Goal: Information Seeking & Learning: Learn about a topic

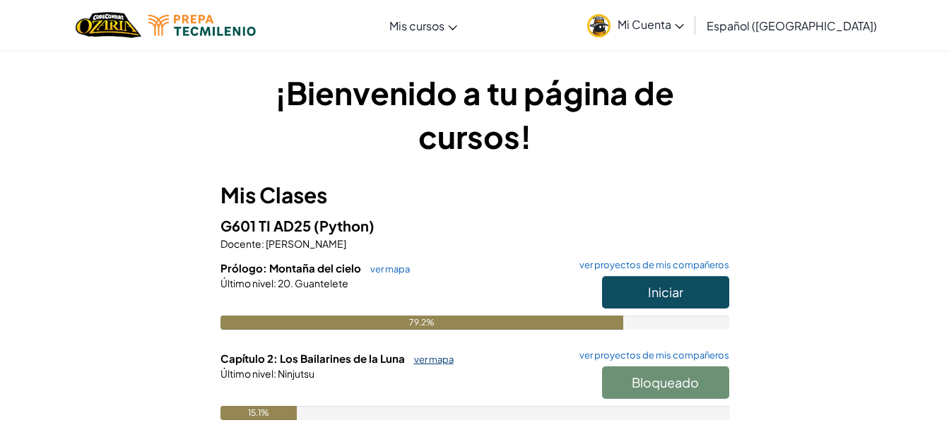
click at [441, 360] on link "ver mapa" at bounding box center [430, 359] width 47 height 11
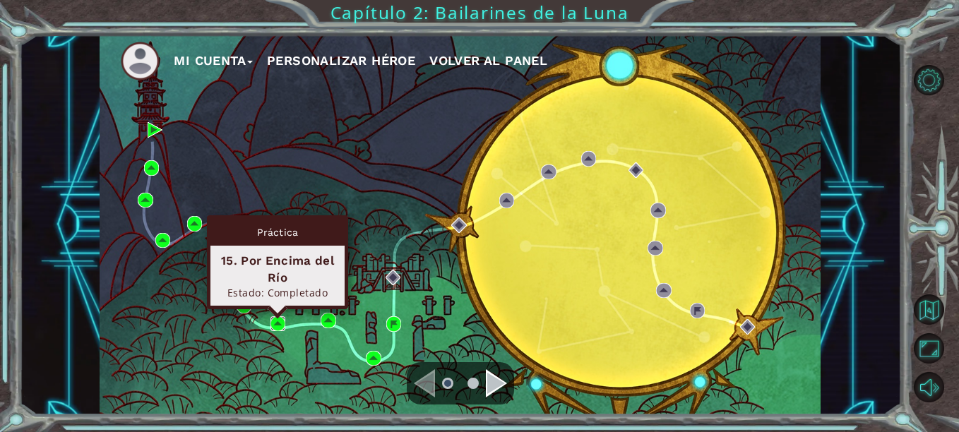
click at [275, 321] on img at bounding box center [277, 323] width 15 height 15
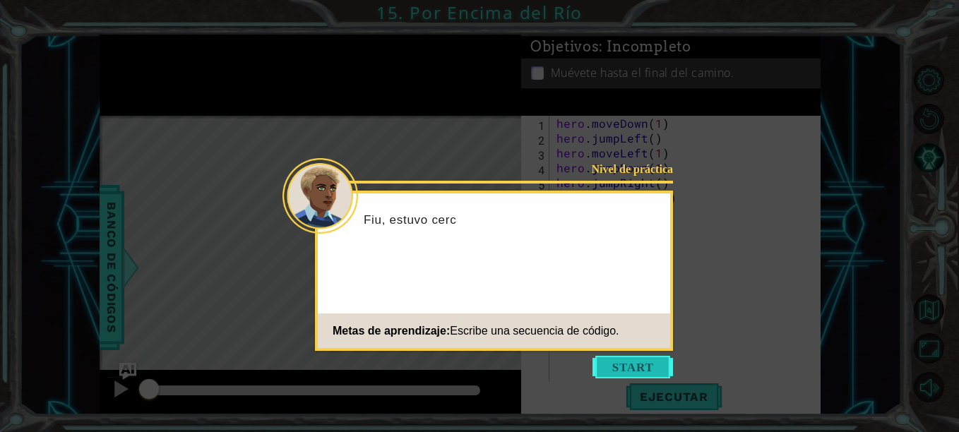
click at [629, 362] on button "Start" at bounding box center [633, 367] width 81 height 23
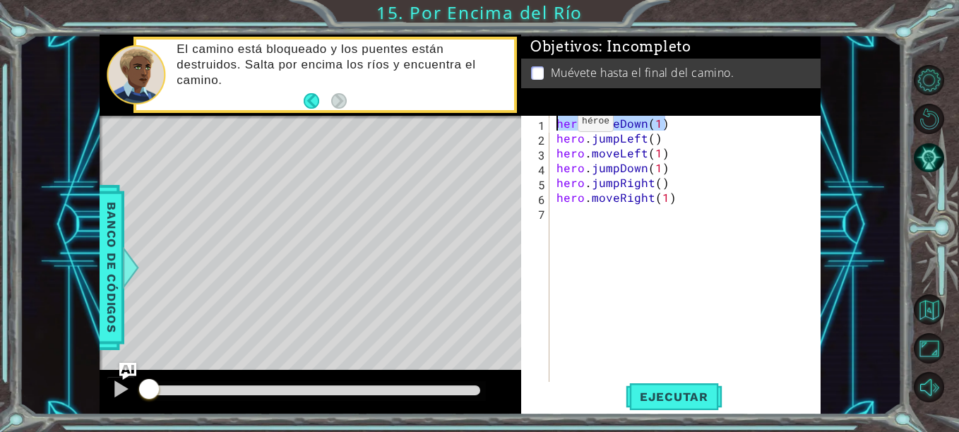
drag, startPoint x: 672, startPoint y: 123, endPoint x: 542, endPoint y: 123, distance: 130.7
click at [542, 123] on div "1 2 3 4 5 6 7 hero . moveDown ( 1 ) hero . jumpLeft ( ) hero . moveLeft ( 1 ) h…" at bounding box center [669, 249] width 297 height 267
drag, startPoint x: 610, startPoint y: 138, endPoint x: 551, endPoint y: 136, distance: 58.7
click at [551, 136] on div "hero.moveDown(1) 1 2 3 4 5 6 7 hero . moveDown ( 1 ) hero . jumpLeft ( ) hero .…" at bounding box center [669, 249] width 297 height 267
drag, startPoint x: 669, startPoint y: 155, endPoint x: 552, endPoint y: 149, distance: 117.4
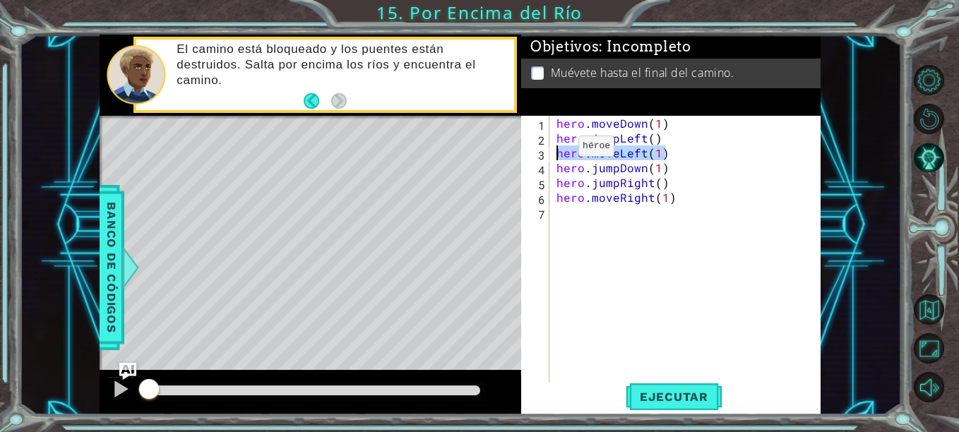
click at [552, 149] on div "hero.jumpLeft() 1 2 3 4 5 6 7 hero . moveDown ( 1 ) hero . jumpLeft ( ) hero . …" at bounding box center [669, 249] width 297 height 267
click at [674, 166] on div "hero . moveDown ( 1 ) hero . jumpLeft ( ) hero . moveLeft ( 1 ) hero . jumpDown…" at bounding box center [689, 264] width 271 height 297
drag, startPoint x: 674, startPoint y: 166, endPoint x: 547, endPoint y: 172, distance: 128.0
click at [547, 172] on div "hero.jumpDown(1) 1 2 3 4 5 6 7 hero . moveDown ( 1 ) hero . jumpLeft ( ) hero .…" at bounding box center [669, 249] width 297 height 267
drag, startPoint x: 658, startPoint y: 198, endPoint x: 628, endPoint y: 191, distance: 30.5
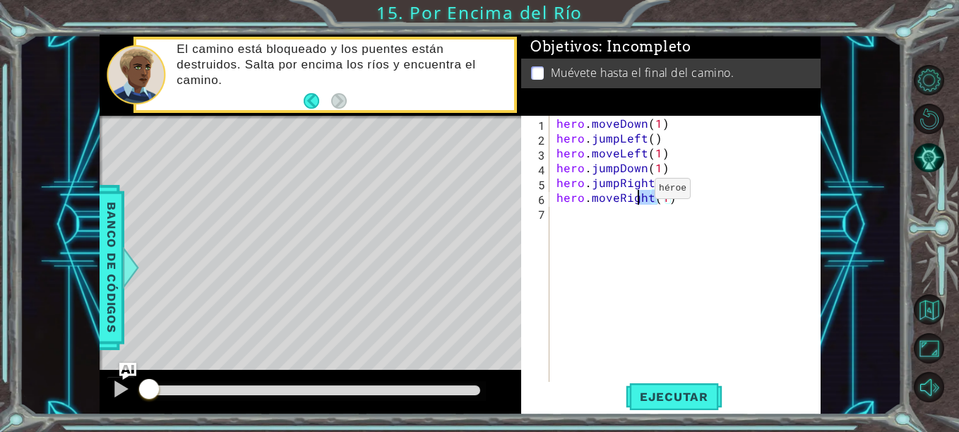
click at [628, 191] on div "hero . moveDown ( 1 ) hero . jumpLeft ( ) hero . moveLeft ( 1 ) hero . jumpDown…" at bounding box center [689, 264] width 271 height 297
click at [675, 183] on div "hero . moveDown ( 1 ) hero . jumpLeft ( ) hero . moveLeft ( 1 ) hero . jumpDown…" at bounding box center [689, 264] width 271 height 297
drag, startPoint x: 675, startPoint y: 183, endPoint x: 545, endPoint y: 182, distance: 130.7
click at [545, 182] on div "hero.jumpRight() 1 2 3 4 5 6 7 hero . moveDown ( 1 ) hero . jumpLeft ( ) hero .…" at bounding box center [669, 249] width 297 height 267
drag, startPoint x: 681, startPoint y: 196, endPoint x: 550, endPoint y: 209, distance: 131.3
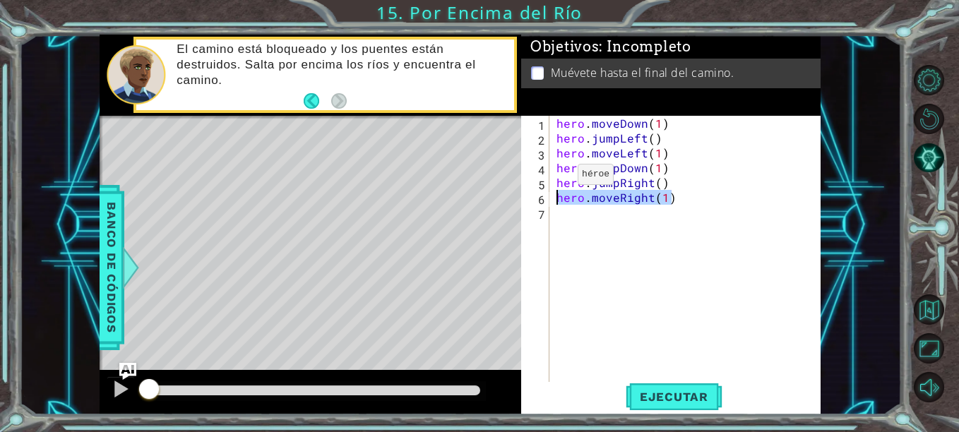
click at [550, 209] on div "hero.jumpRight() 1 2 3 4 5 6 7 hero . moveDown ( 1 ) hero . jumpLeft ( ) hero .…" at bounding box center [669, 249] width 297 height 267
type textarea "hero.moveRight(1)"
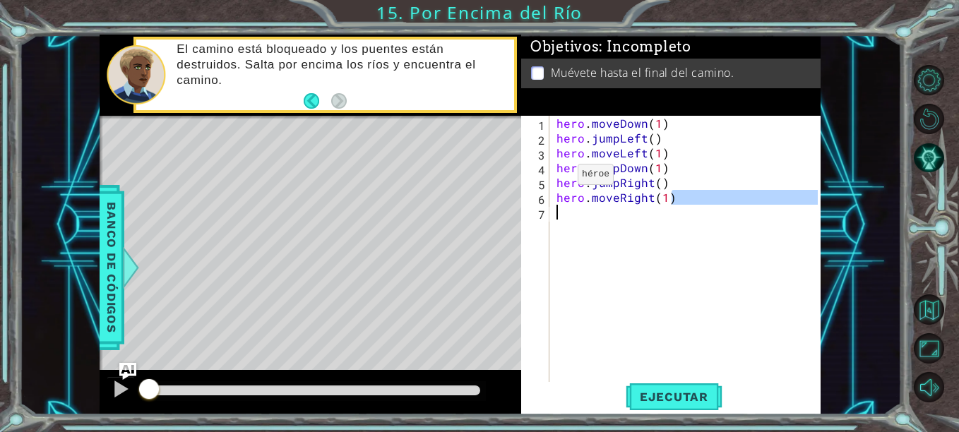
click at [550, 209] on div "hero.moveRight(1) 1 2 3 4 5 6 7 hero . moveDown ( 1 ) hero . jumpLeft ( ) hero …" at bounding box center [669, 249] width 297 height 267
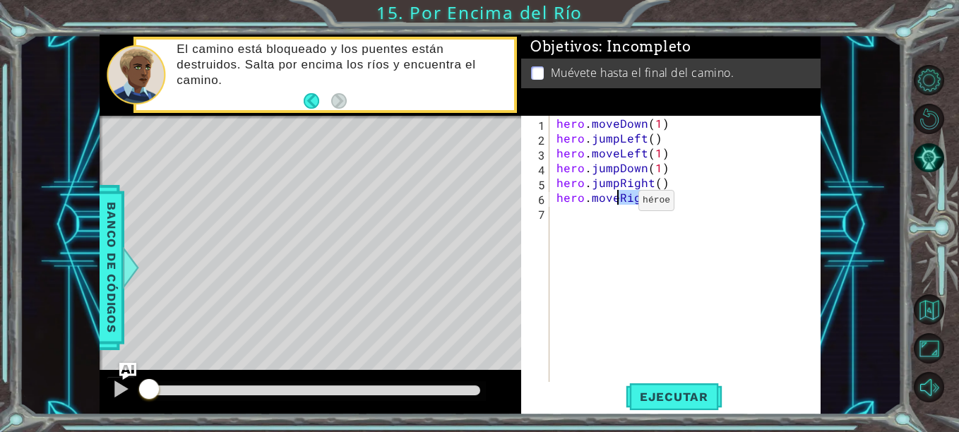
drag, startPoint x: 663, startPoint y: 203, endPoint x: 608, endPoint y: 205, distance: 55.1
click at [608, 205] on div "hero . moveDown ( 1 ) hero . jumpLeft ( ) hero . moveLeft ( 1 ) hero . jumpDown…" at bounding box center [689, 264] width 271 height 297
click at [671, 199] on div "hero . moveDown ( 1 ) hero . jumpLeft ( ) hero . moveLeft ( 1 ) hero . jumpDown…" at bounding box center [686, 249] width 264 height 267
type textarea "hero.moveRight(1)"
drag, startPoint x: 671, startPoint y: 199, endPoint x: 576, endPoint y: 194, distance: 95.5
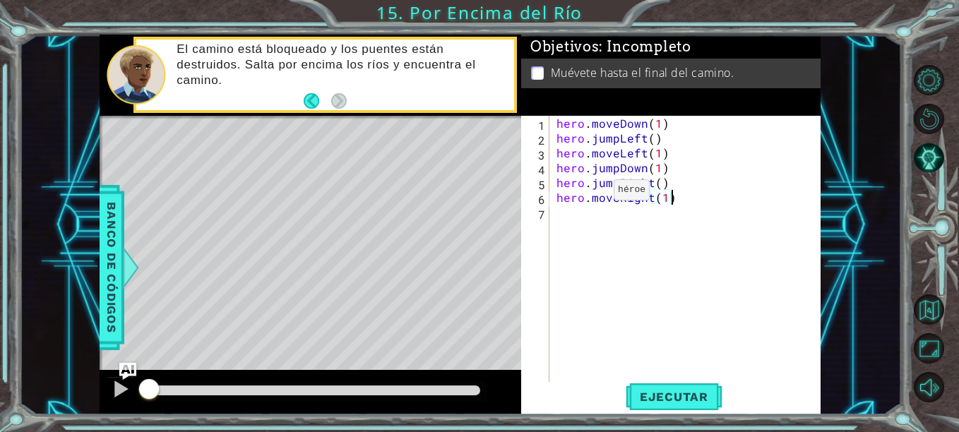
drag, startPoint x: 576, startPoint y: 194, endPoint x: 557, endPoint y: 243, distance: 52.7
click at [557, 243] on div "hero . moveDown ( 1 ) hero . jumpLeft ( ) hero . moveLeft ( 1 ) hero . jumpDown…" at bounding box center [689, 264] width 271 height 297
drag, startPoint x: 677, startPoint y: 208, endPoint x: 620, endPoint y: 210, distance: 57.2
click at [620, 210] on div "hero . moveDown ( 1 ) hero . jumpLeft ( ) hero . moveLeft ( 1 ) hero . jumpDown…" at bounding box center [689, 264] width 271 height 297
drag, startPoint x: 691, startPoint y: 201, endPoint x: 554, endPoint y: 198, distance: 137.0
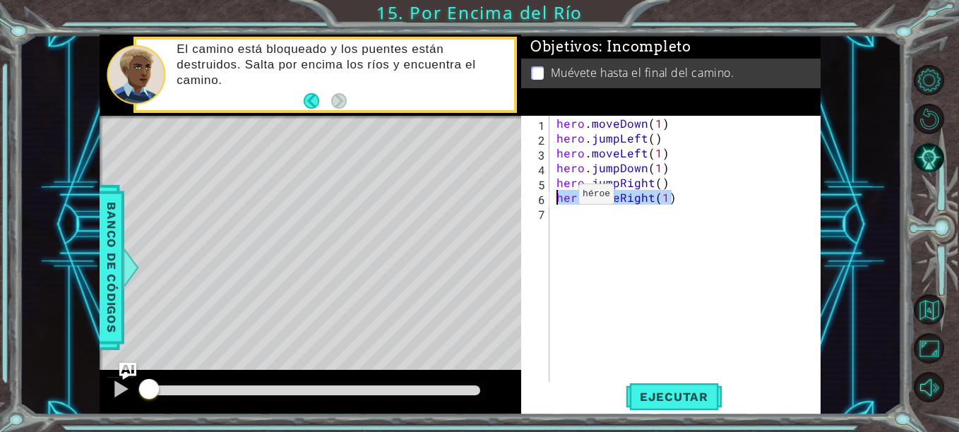
click at [554, 198] on div "hero . moveDown ( 1 ) hero . jumpLeft ( ) hero . moveLeft ( 1 ) hero . jumpDown…" at bounding box center [689, 264] width 271 height 297
type textarea "hero.moveRight(1)"
click at [666, 392] on span "Ejecutar" at bounding box center [674, 397] width 97 height 14
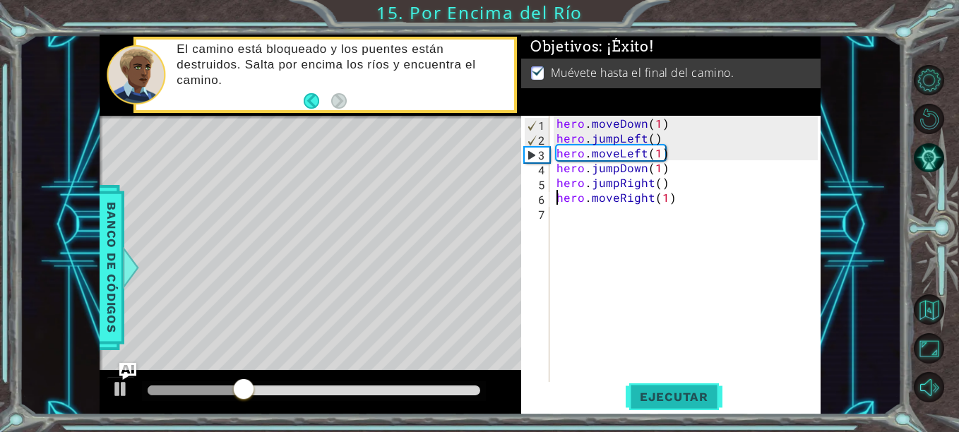
click at [694, 397] on span "Ejecutar" at bounding box center [674, 397] width 97 height 14
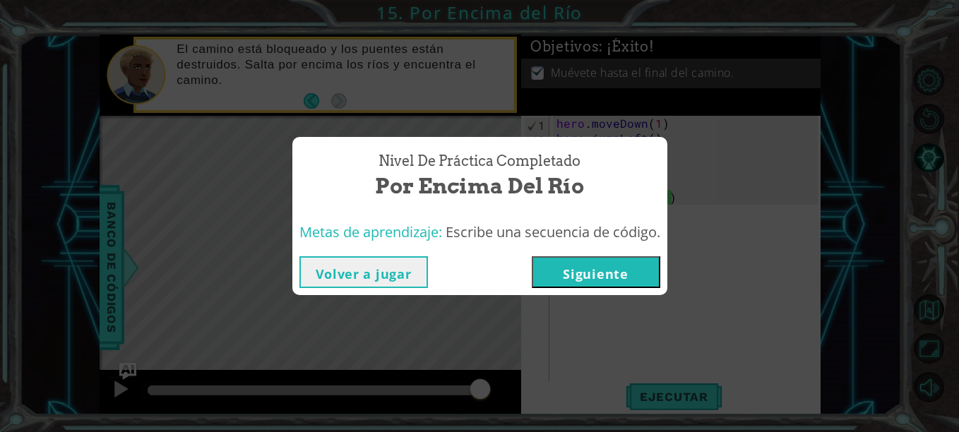
click at [597, 280] on button "Siguiente" at bounding box center [596, 272] width 129 height 32
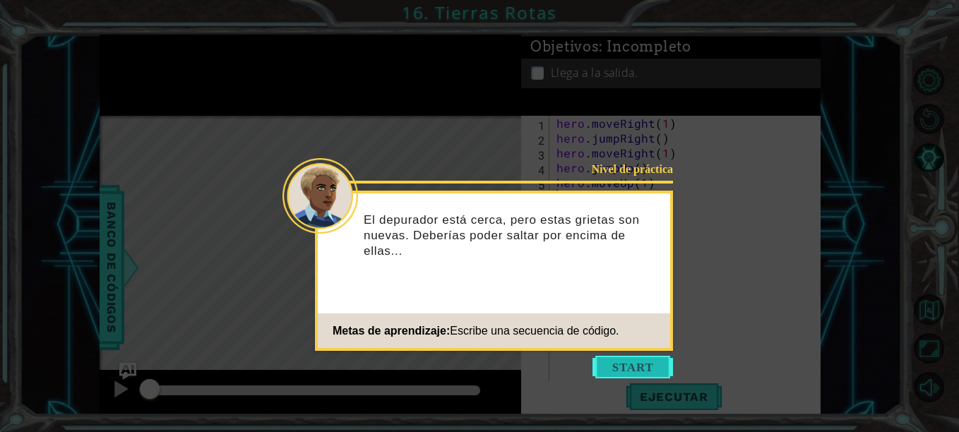
click at [648, 362] on button "Start" at bounding box center [633, 367] width 81 height 23
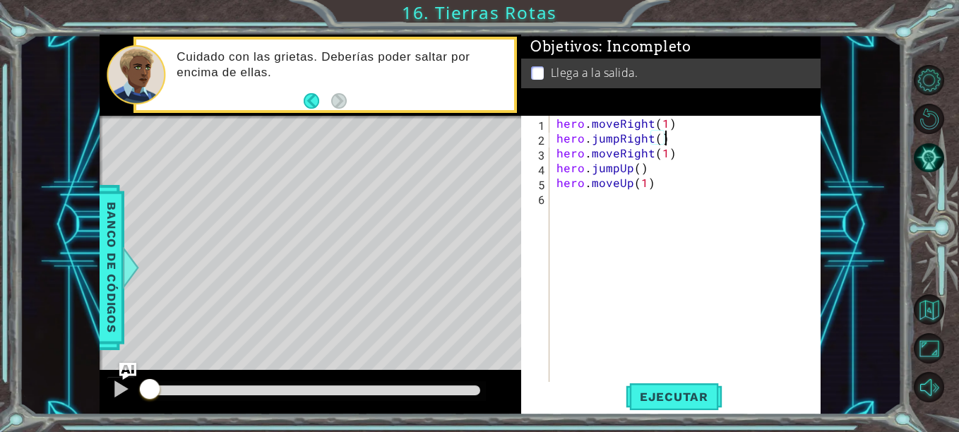
drag, startPoint x: 701, startPoint y: 131, endPoint x: 668, endPoint y: 132, distance: 33.2
click at [668, 132] on div "hero . moveRight ( 1 ) hero . jumpRight ( ) hero . moveRight ( 1 ) hero . jumpU…" at bounding box center [689, 264] width 271 height 297
click at [671, 130] on div "hero . moveRight ( 1 ) hero . jumpRight ( ) hero . moveRight ( 1 ) hero . jumpU…" at bounding box center [689, 264] width 271 height 297
drag, startPoint x: 670, startPoint y: 129, endPoint x: 538, endPoint y: 115, distance: 132.8
click at [538, 115] on div "Objetivos : Incompleto Llega a la salida. hero.moveRight(1) 1 2 3 4 5 6 hero . …" at bounding box center [670, 225] width 299 height 381
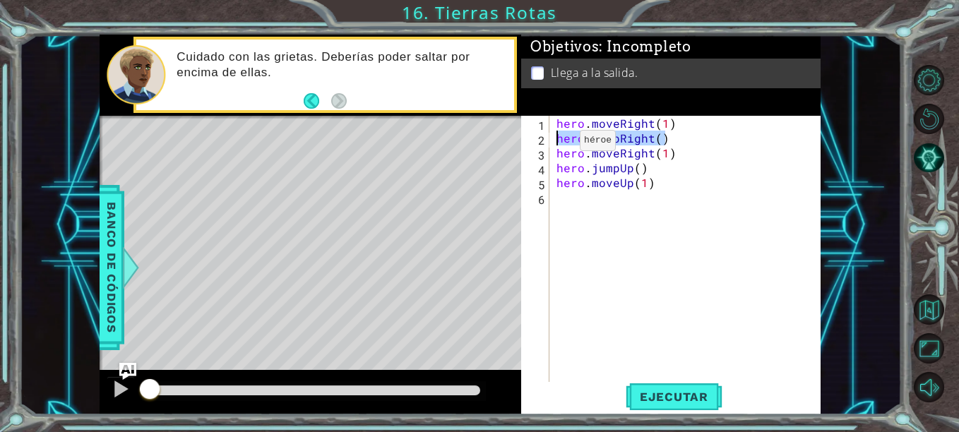
drag, startPoint x: 677, startPoint y: 133, endPoint x: 537, endPoint y: 139, distance: 140.7
click at [537, 139] on div "hero.moveRight(1) 1 2 3 4 5 6 hero . moveRight ( 1 ) hero . jumpRight ( ) hero …" at bounding box center [669, 249] width 297 height 267
click at [660, 157] on div "hero . moveRight ( 1 ) hero . jumpRight ( ) hero . moveRight ( 1 ) hero . jumpU…" at bounding box center [689, 264] width 271 height 297
drag, startPoint x: 669, startPoint y: 157, endPoint x: 530, endPoint y: 152, distance: 138.5
click at [530, 152] on div "hero.moveRight(1) 1 2 3 4 5 6 hero . moveRight ( 1 ) hero . jumpRight ( ) hero …" at bounding box center [669, 249] width 297 height 267
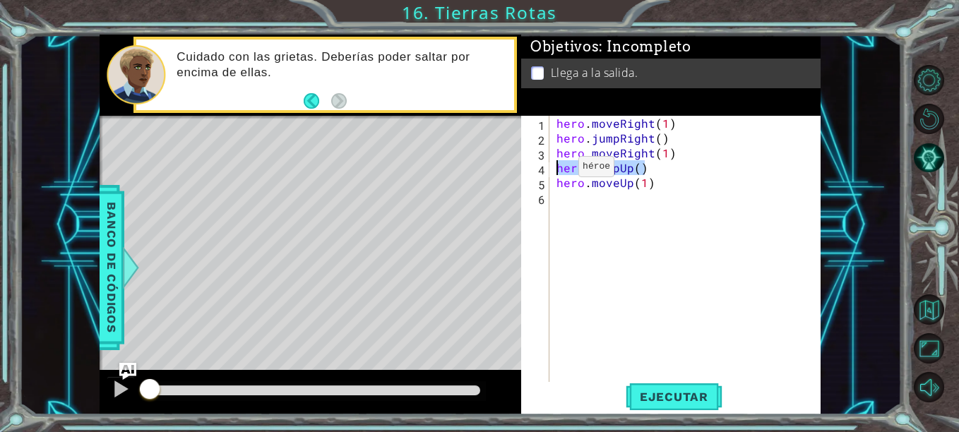
drag, startPoint x: 648, startPoint y: 168, endPoint x: 530, endPoint y: 167, distance: 118.7
click at [530, 167] on div "hero.moveRight(1) 1 2 3 4 5 6 hero . moveRight ( 1 ) hero . jumpRight ( ) hero …" at bounding box center [669, 249] width 297 height 267
drag, startPoint x: 674, startPoint y: 197, endPoint x: 653, endPoint y: 186, distance: 23.4
click at [653, 186] on div "hero . moveRight ( 1 ) hero . jumpRight ( ) hero . moveRight ( 1 ) hero . jumpU…" at bounding box center [689, 264] width 271 height 297
click at [653, 186] on div "hero . moveRight ( 1 ) hero . jumpRight ( ) hero . moveRight ( 1 ) hero . jumpU…" at bounding box center [686, 249] width 264 height 267
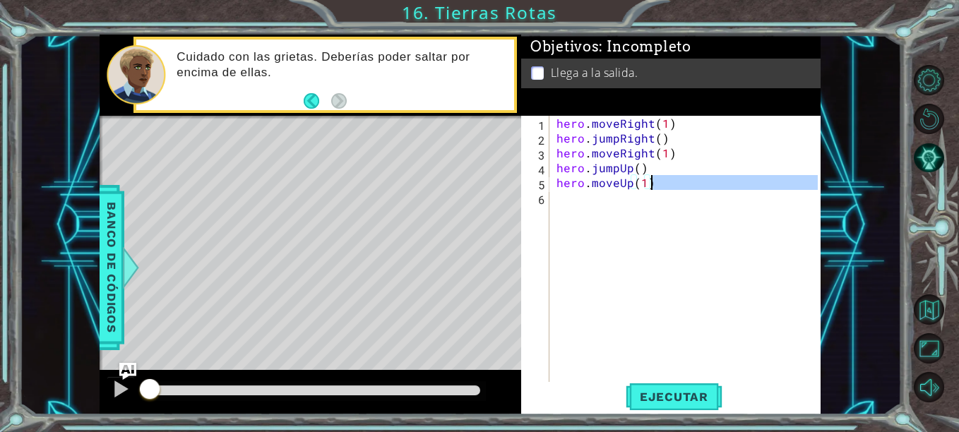
type textarea "hero.moveUp(1)"
drag, startPoint x: 652, startPoint y: 179, endPoint x: 542, endPoint y: 182, distance: 110.2
click at [542, 182] on div "hero.moveUp(1) 1 2 3 4 5 6 hero . moveRight ( 1 ) hero . jumpRight ( ) hero . m…" at bounding box center [669, 249] width 297 height 267
click at [678, 380] on div "hero . moveRight ( 1 ) hero . jumpRight ( ) hero . moveRight ( 1 ) hero . jumpU…" at bounding box center [689, 264] width 271 height 297
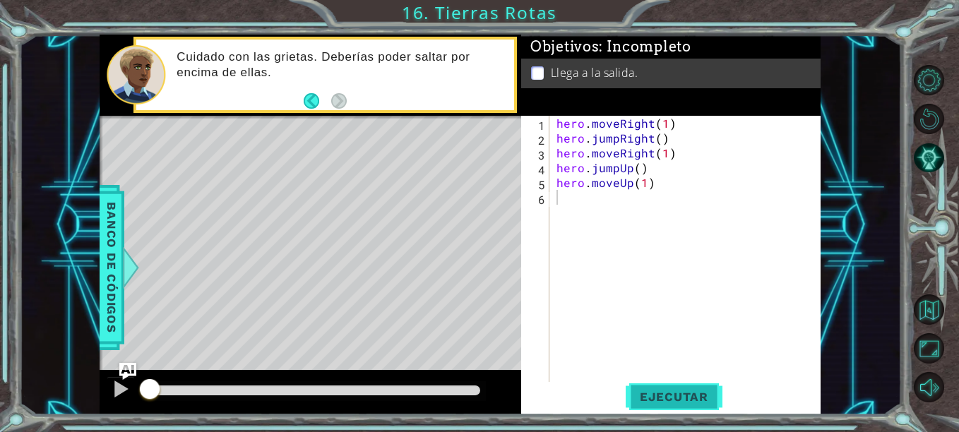
click at [673, 403] on span "Ejecutar" at bounding box center [674, 397] width 97 height 14
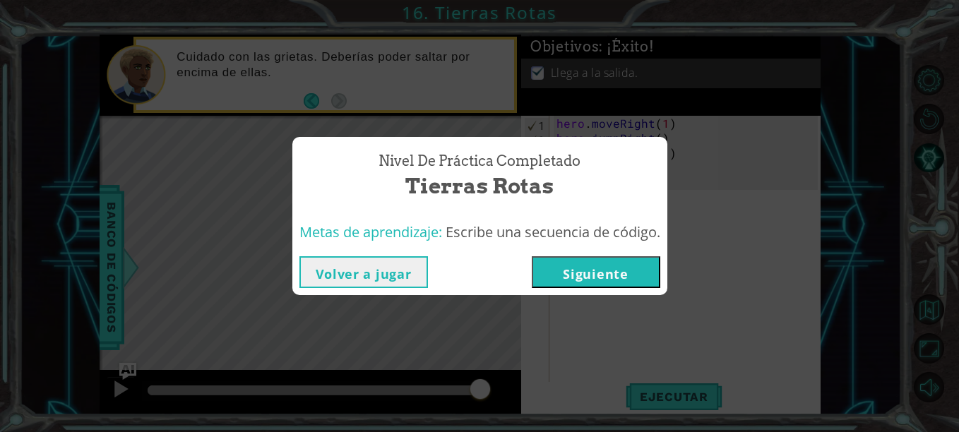
click at [580, 283] on button "Siguiente" at bounding box center [596, 272] width 129 height 32
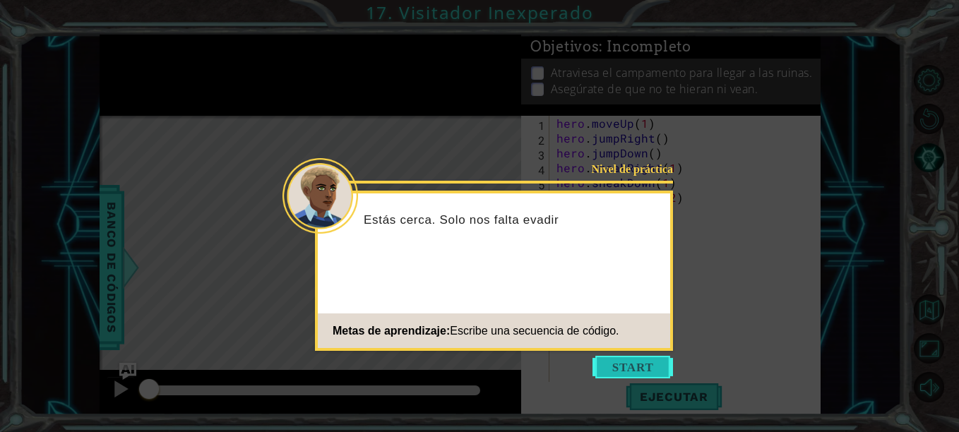
click at [614, 369] on button "Start" at bounding box center [633, 367] width 81 height 23
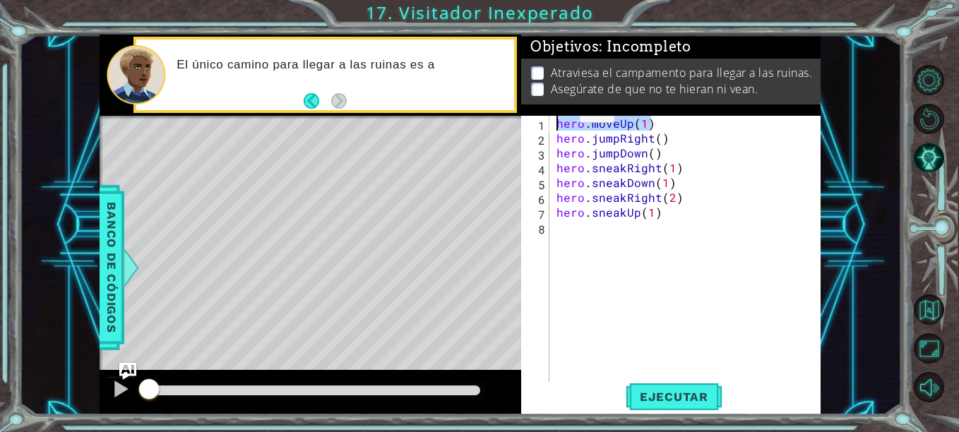
drag, startPoint x: 653, startPoint y: 124, endPoint x: 528, endPoint y: 118, distance: 125.1
click at [528, 118] on div "1 2 3 4 5 6 7 8 hero . moveUp ( 1 ) hero . jumpRight ( ) hero . jumpDown ( ) he…" at bounding box center [669, 249] width 297 height 267
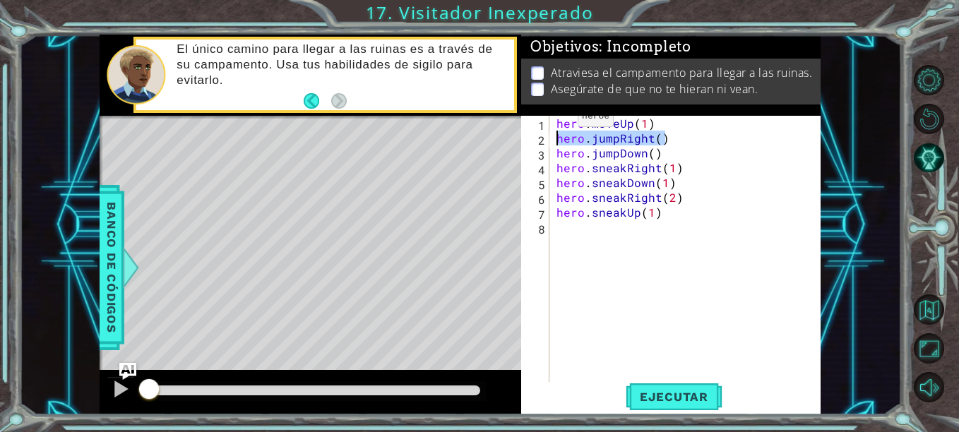
drag, startPoint x: 667, startPoint y: 131, endPoint x: 553, endPoint y: 141, distance: 114.2
click at [553, 141] on div "hero.moveUp(1) 1 2 3 4 5 6 7 8 hero . moveUp ( 1 ) hero . jumpRight ( ) hero . …" at bounding box center [669, 249] width 297 height 267
drag, startPoint x: 665, startPoint y: 156, endPoint x: 549, endPoint y: 153, distance: 116.6
click at [549, 153] on div "hero.jumpRight() 1 2 3 4 5 6 7 8 hero . moveUp ( 1 ) hero . jumpRight ( ) hero …" at bounding box center [669, 249] width 297 height 267
click at [691, 153] on div "hero . moveUp ( 1 ) hero . jumpRight ( ) hero . jumpDown ( ) hero . sneakRight …" at bounding box center [686, 249] width 264 height 267
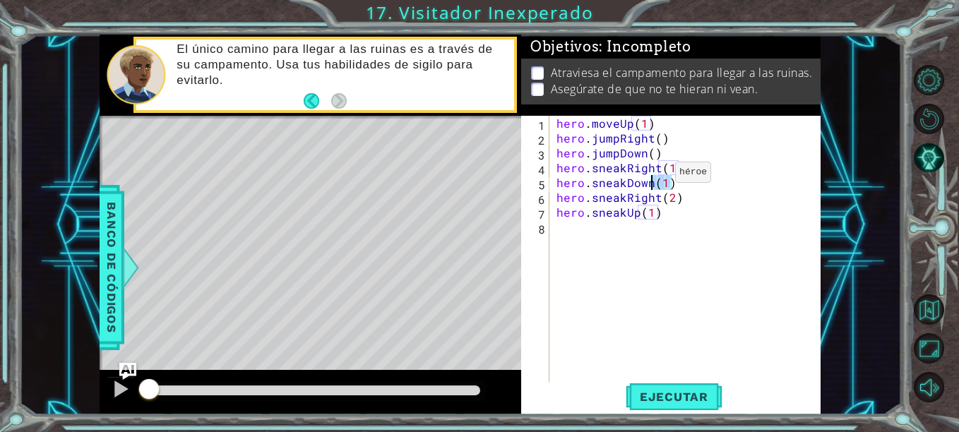
drag, startPoint x: 684, startPoint y: 177, endPoint x: 628, endPoint y: 170, distance: 56.9
click at [628, 170] on div "hero . moveUp ( 1 ) hero . jumpRight ( ) hero . jumpDown ( ) hero . sneakRight …" at bounding box center [689, 264] width 271 height 297
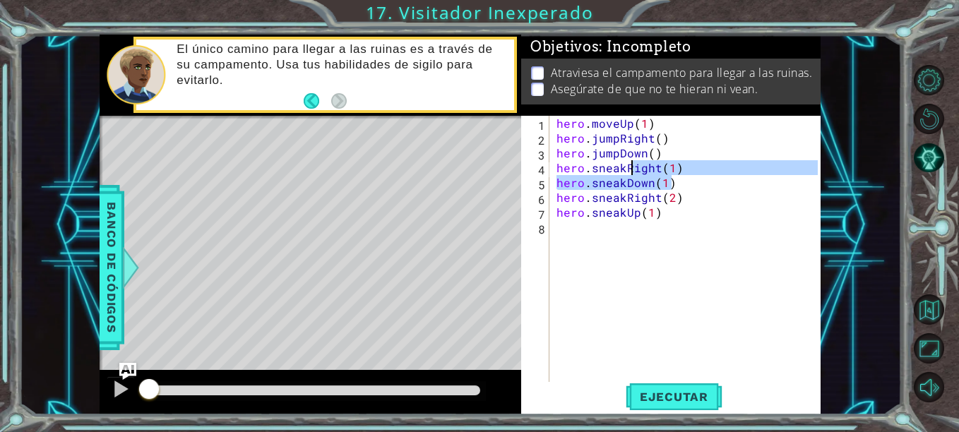
click at [696, 184] on div "hero . moveUp ( 1 ) hero . jumpRight ( ) hero . jumpDown ( ) hero . sneakRight …" at bounding box center [686, 249] width 264 height 267
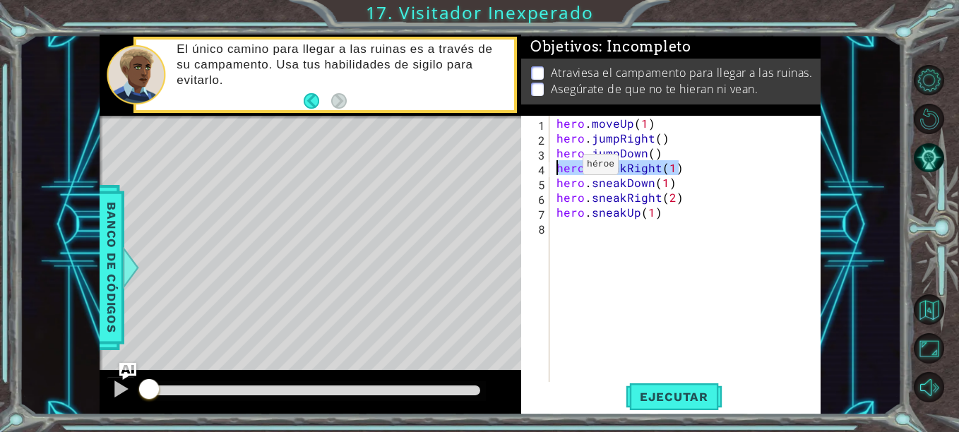
drag, startPoint x: 679, startPoint y: 160, endPoint x: 559, endPoint y: 168, distance: 121.0
click at [559, 168] on div "hero . moveUp ( 1 ) hero . jumpRight ( ) hero . jumpDown ( ) hero . sneakRight …" at bounding box center [689, 264] width 271 height 297
click at [689, 212] on div "hero . moveUp ( 1 ) hero . jumpRight ( ) hero . jumpDown ( ) hero . sneakRight …" at bounding box center [689, 264] width 271 height 297
click at [698, 194] on div "hero . moveUp ( 1 ) hero . jumpRight ( ) hero . jumpDown ( ) hero . sneakRight …" at bounding box center [689, 264] width 271 height 297
click at [686, 177] on div "hero . moveUp ( 1 ) hero . jumpRight ( ) hero . jumpDown ( ) hero . sneakRight …" at bounding box center [689, 264] width 271 height 297
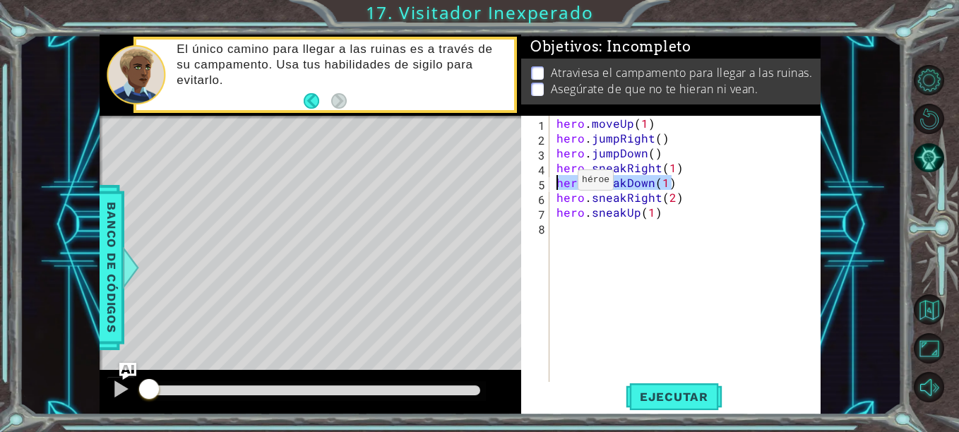
drag, startPoint x: 686, startPoint y: 177, endPoint x: 551, endPoint y: 182, distance: 135.0
click at [551, 182] on div "hero.sneakDown(1) 1 2 3 4 5 6 7 8 hero . moveUp ( 1 ) hero . jumpRight ( ) hero…" at bounding box center [669, 249] width 297 height 267
drag, startPoint x: 678, startPoint y: 195, endPoint x: 545, endPoint y: 204, distance: 133.1
click at [545, 204] on div "hero.sneakDown(1) 1 2 3 4 5 6 7 8 hero . moveUp ( 1 ) hero . jumpRight ( ) hero…" at bounding box center [669, 249] width 297 height 267
click at [701, 179] on div "hero . moveUp ( 1 ) hero . jumpRight ( ) hero . jumpDown ( ) hero . sneakRight …" at bounding box center [689, 264] width 271 height 297
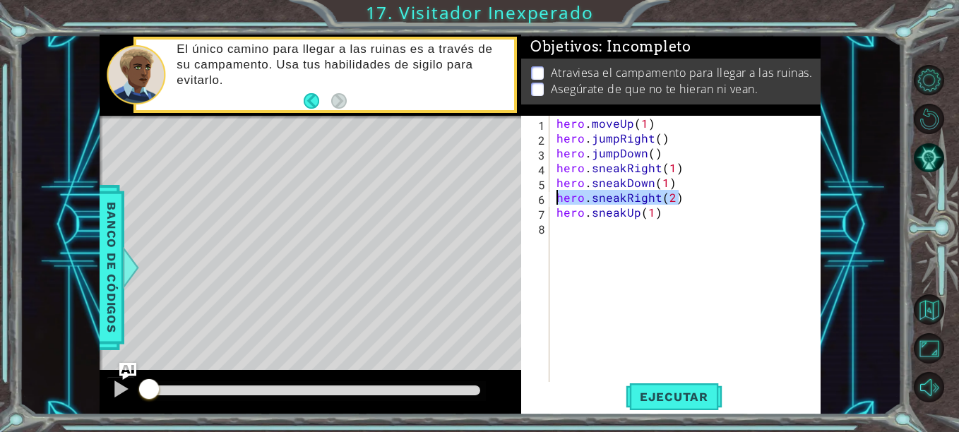
type textarea "hero.sneakDown(1)"
click at [670, 234] on div "hero . moveUp ( 1 ) hero . jumpRight ( ) hero . jumpDown ( ) hero . sneakRight …" at bounding box center [689, 264] width 271 height 297
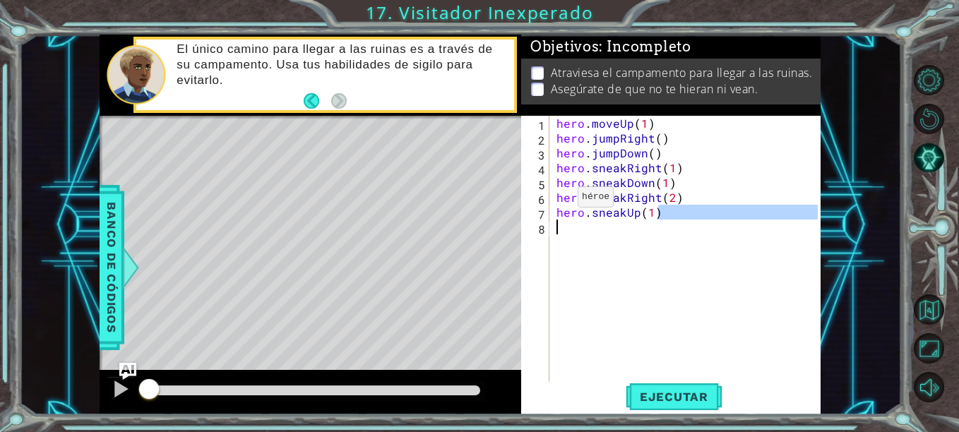
drag, startPoint x: 663, startPoint y: 215, endPoint x: 544, endPoint y: 221, distance: 119.5
click at [544, 221] on div "1 2 3 4 5 6 7 8 hero . moveUp ( 1 ) hero . jumpRight ( ) hero . jumpDown ( ) he…" at bounding box center [669, 249] width 297 height 267
type textarea "hero.sneakUp(1)"
click at [617, 230] on div "hero . moveUp ( 1 ) hero . jumpRight ( ) hero . jumpDown ( ) hero . sneakRight …" at bounding box center [686, 249] width 264 height 267
drag, startPoint x: 664, startPoint y: 210, endPoint x: 552, endPoint y: 216, distance: 112.4
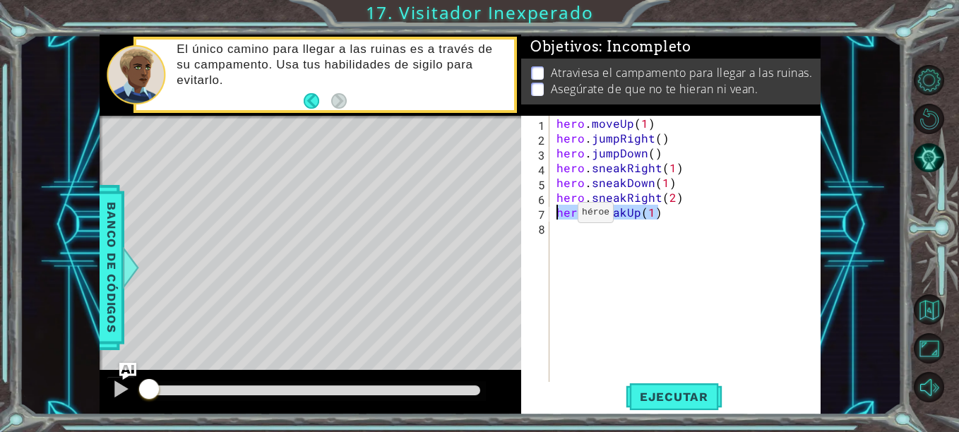
click at [552, 216] on div "1 2 3 4 5 6 7 8 hero . moveUp ( 1 ) hero . jumpRight ( ) hero . jumpDown ( ) he…" at bounding box center [669, 249] width 297 height 267
type textarea "hero.sneakUp(1)"
click at [655, 399] on span "Ejecutar" at bounding box center [674, 397] width 97 height 14
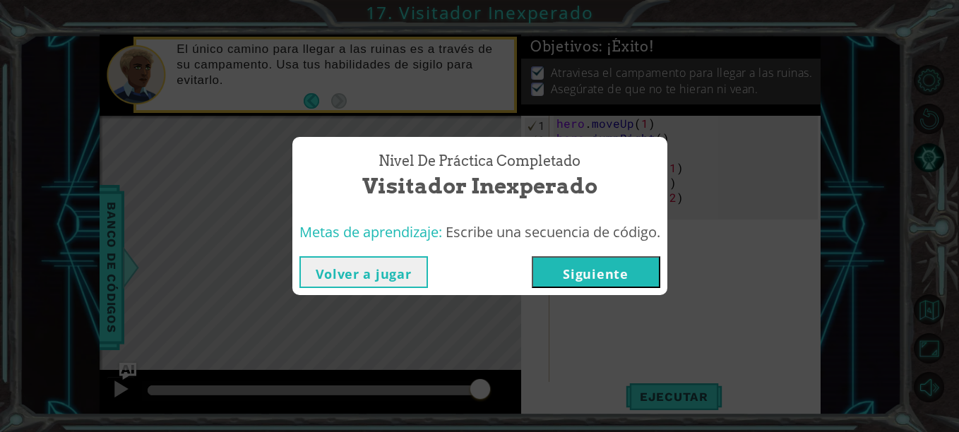
click at [625, 278] on button "Siguiente" at bounding box center [596, 272] width 129 height 32
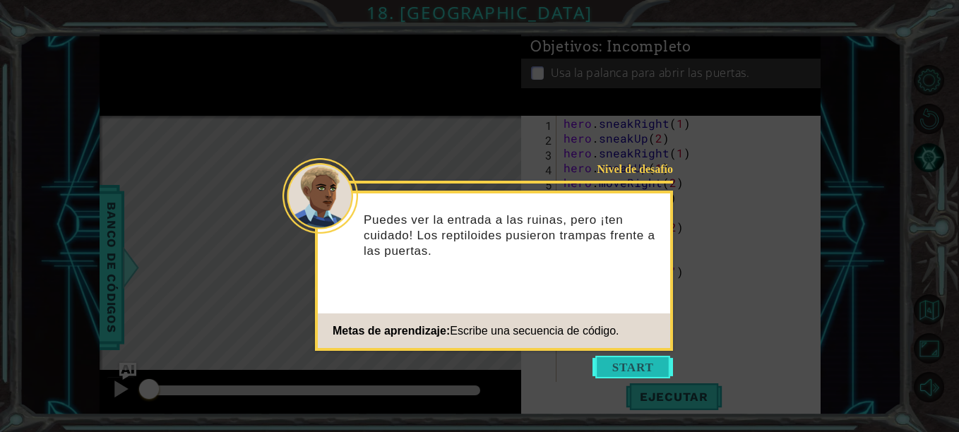
click at [625, 372] on button "Start" at bounding box center [633, 367] width 81 height 23
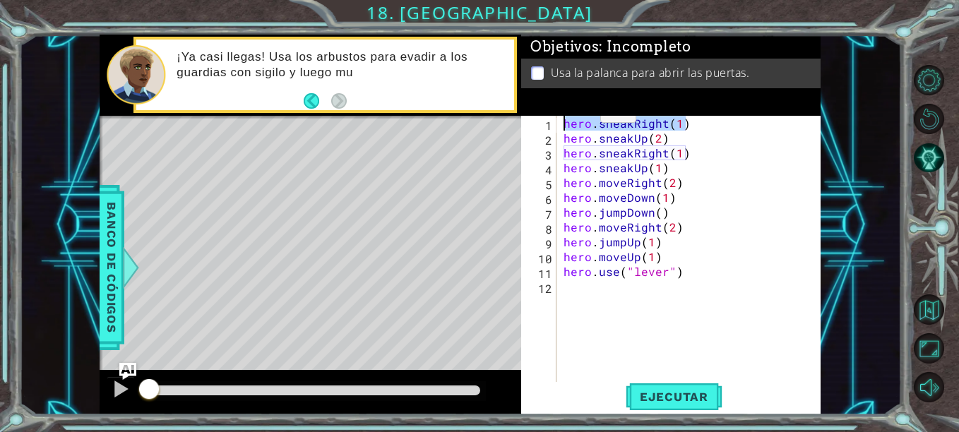
drag, startPoint x: 686, startPoint y: 120, endPoint x: 558, endPoint y: 110, distance: 128.9
click at [558, 110] on div "Objetivos : Incompleto Usa la palanca para abrir las puertas. 1 2 3 4 5 6 7 8 9…" at bounding box center [670, 225] width 299 height 381
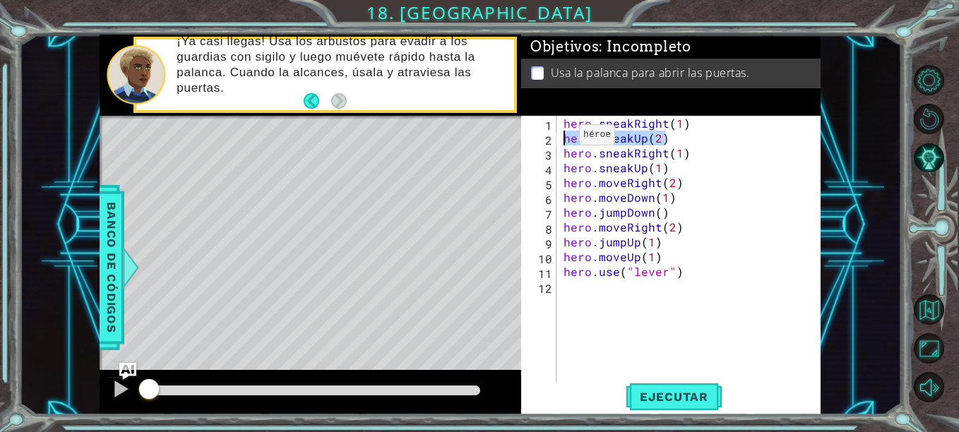
drag, startPoint x: 671, startPoint y: 138, endPoint x: 540, endPoint y: 135, distance: 130.7
click at [540, 135] on div "hero.sneakRight(1) 1 2 3 4 5 6 7 8 9 10 11 12 hero . sneakRight ( 1 ) hero . sn…" at bounding box center [669, 249] width 297 height 267
drag, startPoint x: 686, startPoint y: 159, endPoint x: 555, endPoint y: 149, distance: 131.0
click at [555, 149] on div "hero.sneakUp(2) 1 2 3 4 5 6 7 8 9 10 11 12 hero . sneakRight ( 1 ) hero . sneak…" at bounding box center [669, 249] width 297 height 267
drag, startPoint x: 669, startPoint y: 165, endPoint x: 553, endPoint y: 167, distance: 115.8
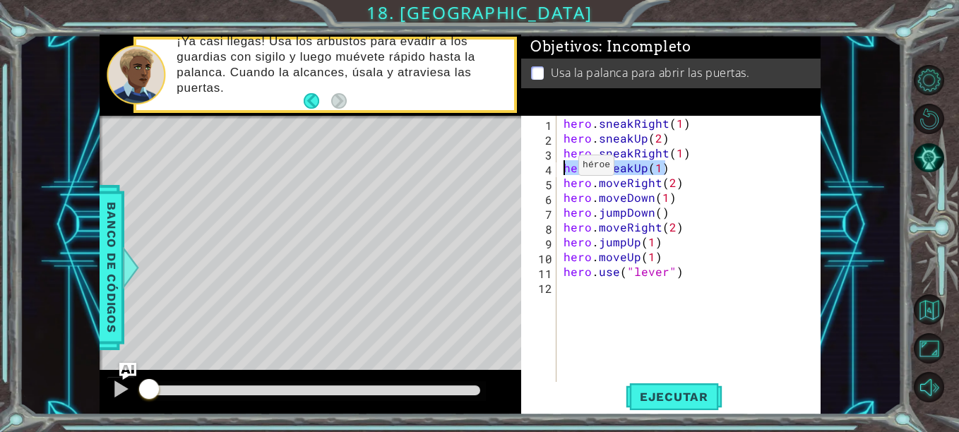
click at [553, 167] on div "hero.sneakRight(1) 1 2 3 4 5 6 7 8 9 10 11 12 hero . sneakRight ( 1 ) hero . sn…" at bounding box center [669, 249] width 297 height 267
drag, startPoint x: 686, startPoint y: 185, endPoint x: 553, endPoint y: 178, distance: 133.0
click at [553, 178] on div "hero.sneakUp(1) 1 2 3 4 5 6 7 8 9 10 11 12 hero . sneakRight ( 1 ) hero . sneak…" at bounding box center [669, 249] width 297 height 267
drag, startPoint x: 673, startPoint y: 191, endPoint x: 552, endPoint y: 203, distance: 121.3
click at [552, 203] on div "hero.moveRight(2) 1 2 3 4 5 6 7 8 9 10 11 12 hero . sneakRight ( 1 ) hero . sne…" at bounding box center [669, 249] width 297 height 267
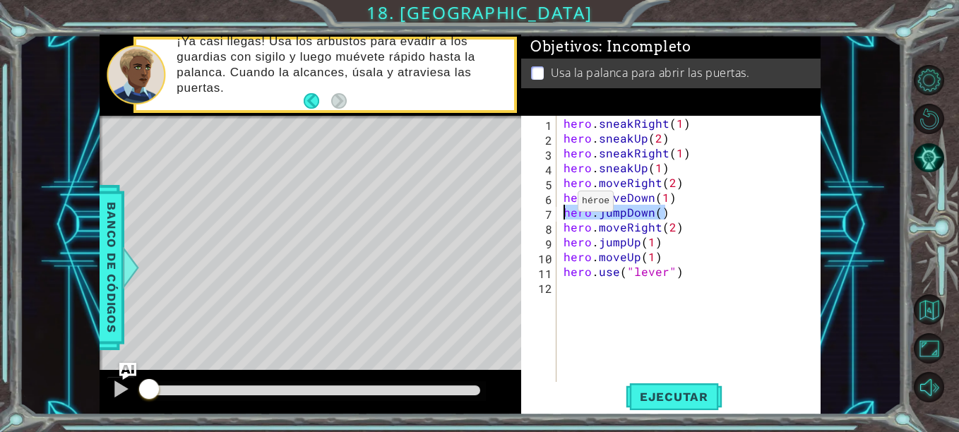
drag, startPoint x: 677, startPoint y: 210, endPoint x: 550, endPoint y: 212, distance: 126.4
click at [550, 212] on div "hero.moveDown(1) 1 2 3 4 5 6 7 8 9 10 11 12 hero . sneakRight ( 1 ) hero . snea…" at bounding box center [669, 249] width 297 height 267
drag, startPoint x: 674, startPoint y: 239, endPoint x: 643, endPoint y: 234, distance: 31.5
click at [643, 234] on div "hero . sneakRight ( 1 ) hero . sneakUp ( 2 ) hero . sneakRight ( 1 ) hero . sne…" at bounding box center [693, 264] width 264 height 297
click at [676, 251] on div "hero . sneakRight ( 1 ) hero . sneakUp ( 2 ) hero . sneakRight ( 1 ) hero . sne…" at bounding box center [693, 264] width 264 height 297
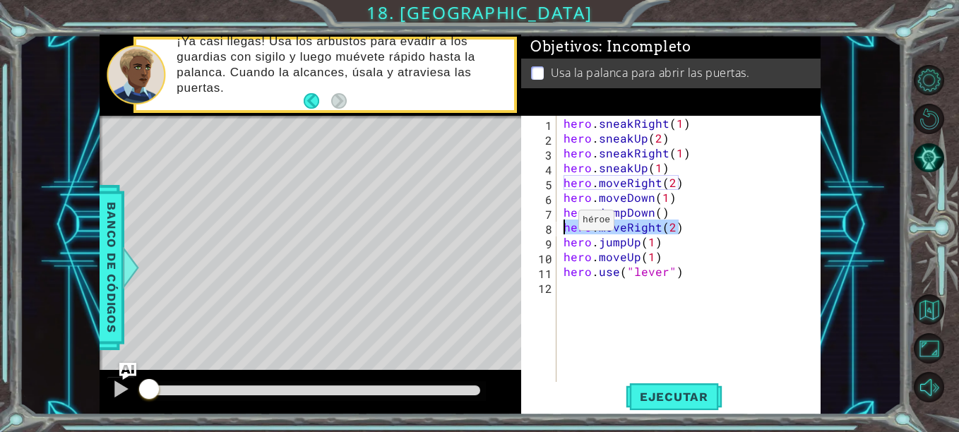
drag, startPoint x: 686, startPoint y: 232, endPoint x: 555, endPoint y: 224, distance: 130.9
click at [555, 224] on div "hero.moveUp(1) 1 2 3 4 5 6 7 8 9 10 11 12 hero . sneakRight ( 1 ) hero . sneakU…" at bounding box center [669, 249] width 297 height 267
drag, startPoint x: 655, startPoint y: 241, endPoint x: 588, endPoint y: 240, distance: 66.4
drag, startPoint x: 588, startPoint y: 240, endPoint x: 545, endPoint y: 235, distance: 44.1
click at [545, 235] on div "8" at bounding box center [540, 229] width 32 height 15
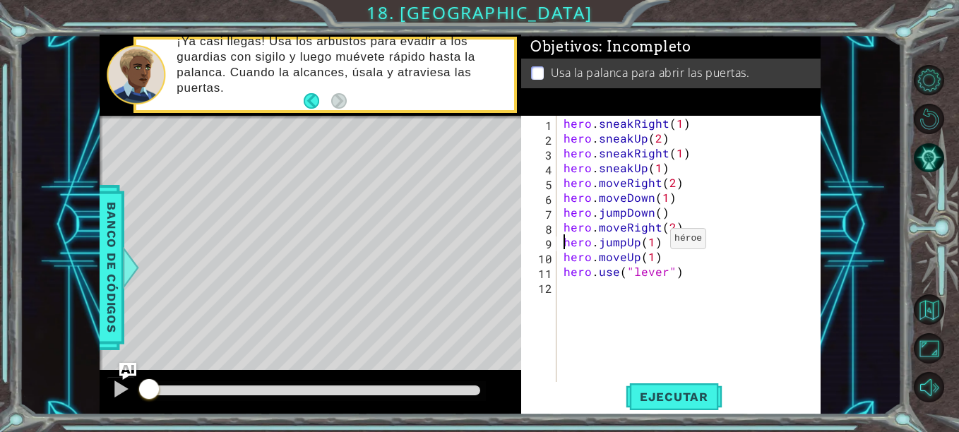
click at [653, 243] on div "hero . sneakRight ( 1 ) hero . sneakUp ( 2 ) hero . sneakRight ( 1 ) hero . sne…" at bounding box center [693, 264] width 264 height 297
click at [662, 246] on div "hero . sneakRight ( 1 ) hero . sneakUp ( 2 ) hero . sneakRight ( 1 ) hero . sne…" at bounding box center [693, 264] width 264 height 297
drag, startPoint x: 662, startPoint y: 246, endPoint x: 560, endPoint y: 244, distance: 101.7
click at [560, 244] on div "hero.jumpUp(1) 1 2 3 4 5 6 7 8 9 10 11 12 hero . sneakRight ( 1 ) hero . sneakU…" at bounding box center [669, 249] width 297 height 267
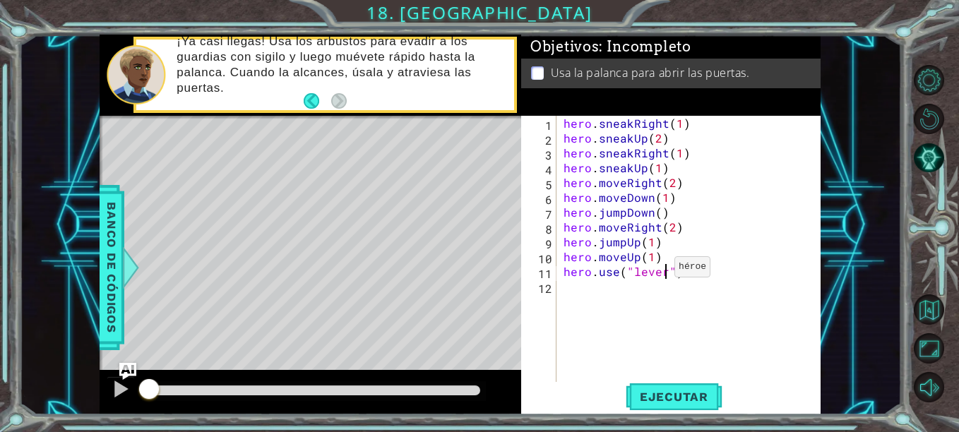
drag, startPoint x: 664, startPoint y: 272, endPoint x: 626, endPoint y: 263, distance: 39.2
click at [626, 263] on div "hero . sneakRight ( 1 ) hero . sneakUp ( 2 ) hero . sneakRight ( 1 ) hero . sne…" at bounding box center [693, 264] width 264 height 297
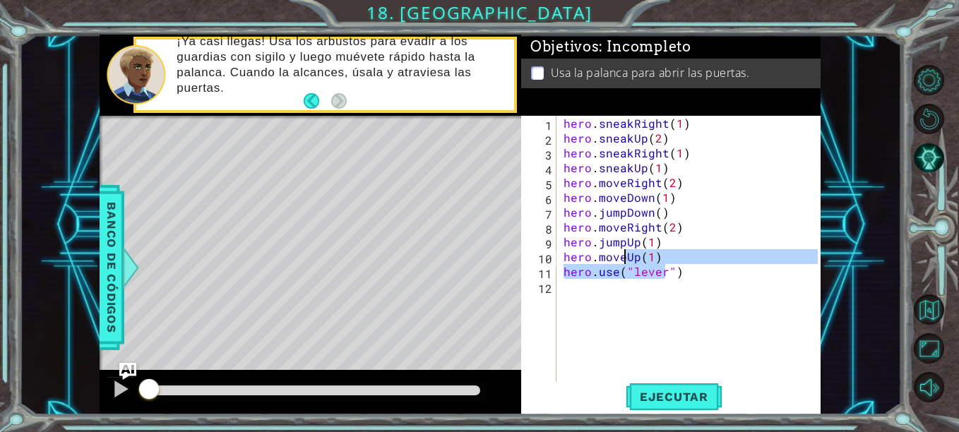
click at [672, 249] on div "hero . sneakRight ( 1 ) hero . sneakUp ( 2 ) hero . sneakRight ( 1 ) hero . sne…" at bounding box center [693, 264] width 264 height 297
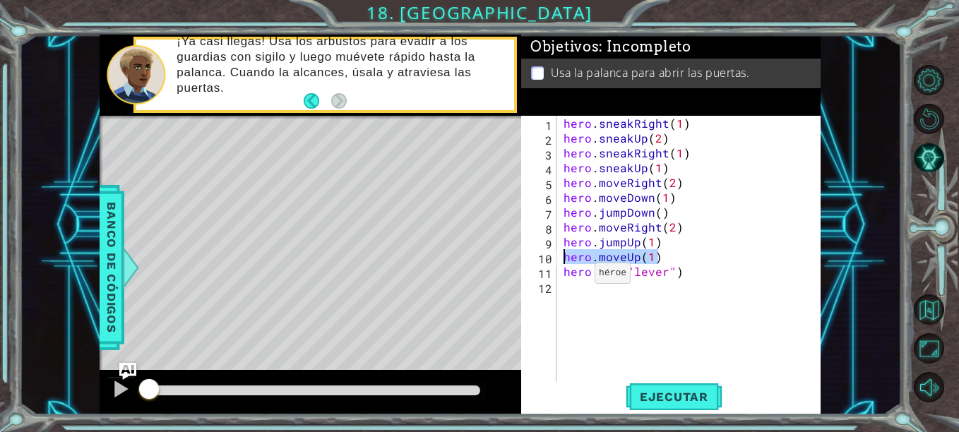
drag, startPoint x: 668, startPoint y: 260, endPoint x: 527, endPoint y: 255, distance: 141.3
click at [527, 255] on div "hero.jumpUp(1) 1 2 3 4 5 6 7 8 9 10 11 12 hero . sneakRight ( 1 ) hero . sneakU…" at bounding box center [669, 249] width 297 height 267
drag, startPoint x: 685, startPoint y: 274, endPoint x: 554, endPoint y: 270, distance: 131.4
click at [554, 270] on div "hero.moveUp(1) 1 2 3 4 5 6 7 8 9 10 11 12 hero . sneakRight ( 1 ) hero . sneakU…" at bounding box center [669, 249] width 297 height 267
type textarea "hero.use("lever")"
